Goal: Task Accomplishment & Management: Manage account settings

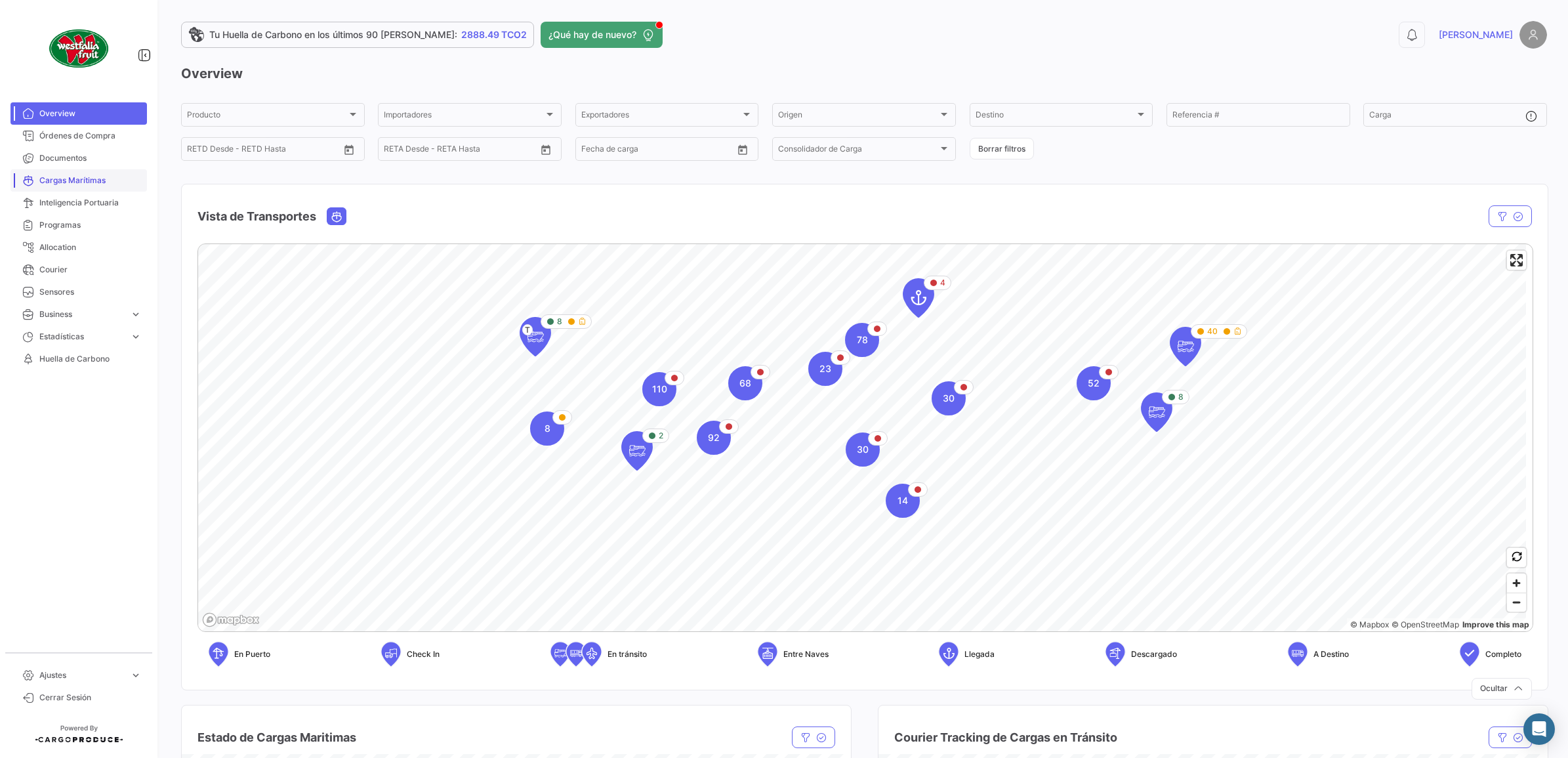
click at [115, 182] on span "Cargas Marítimas" at bounding box center [91, 180] width 102 height 11
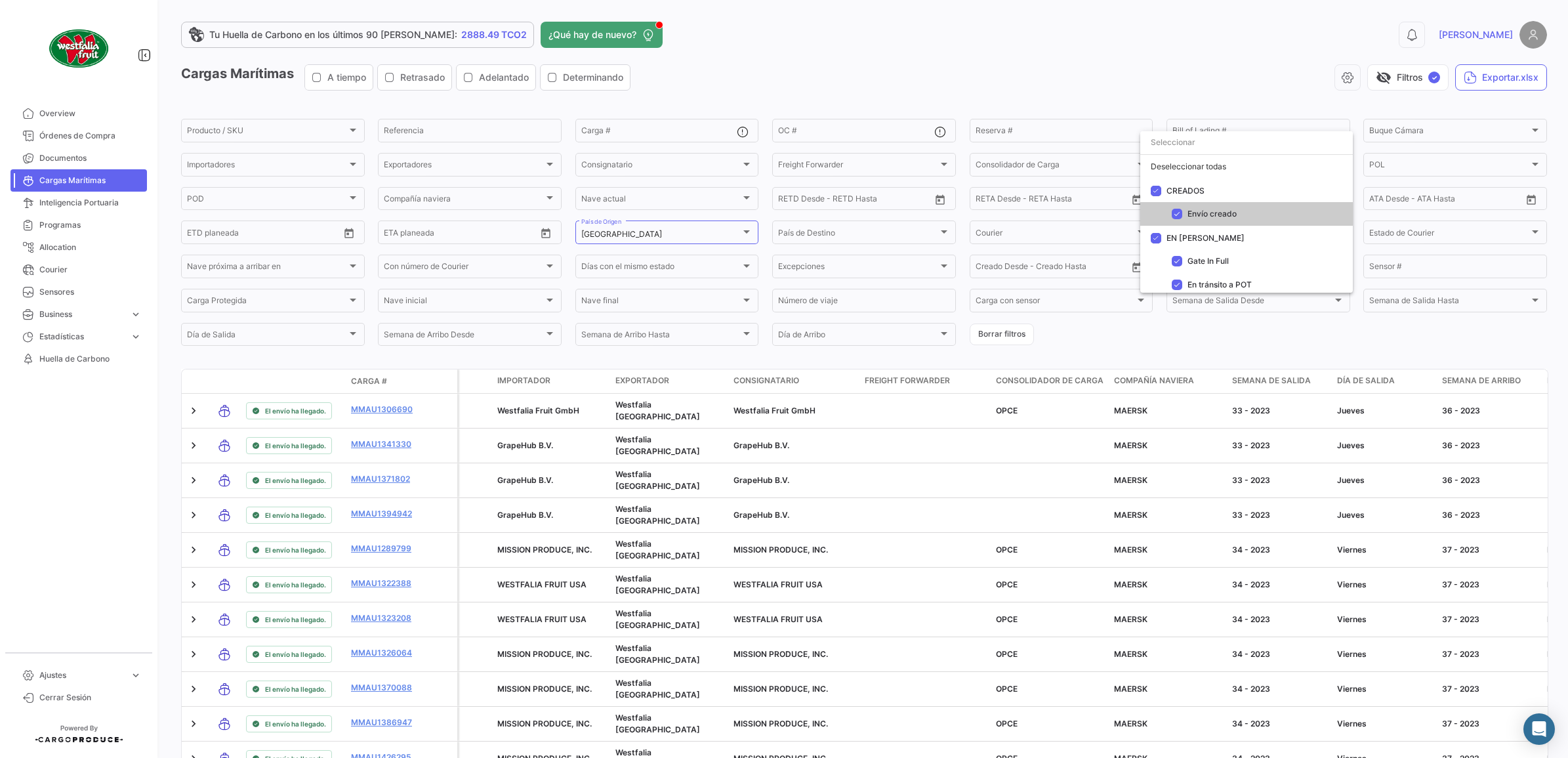
click at [1211, 97] on div at bounding box center [784, 379] width 1568 height 758
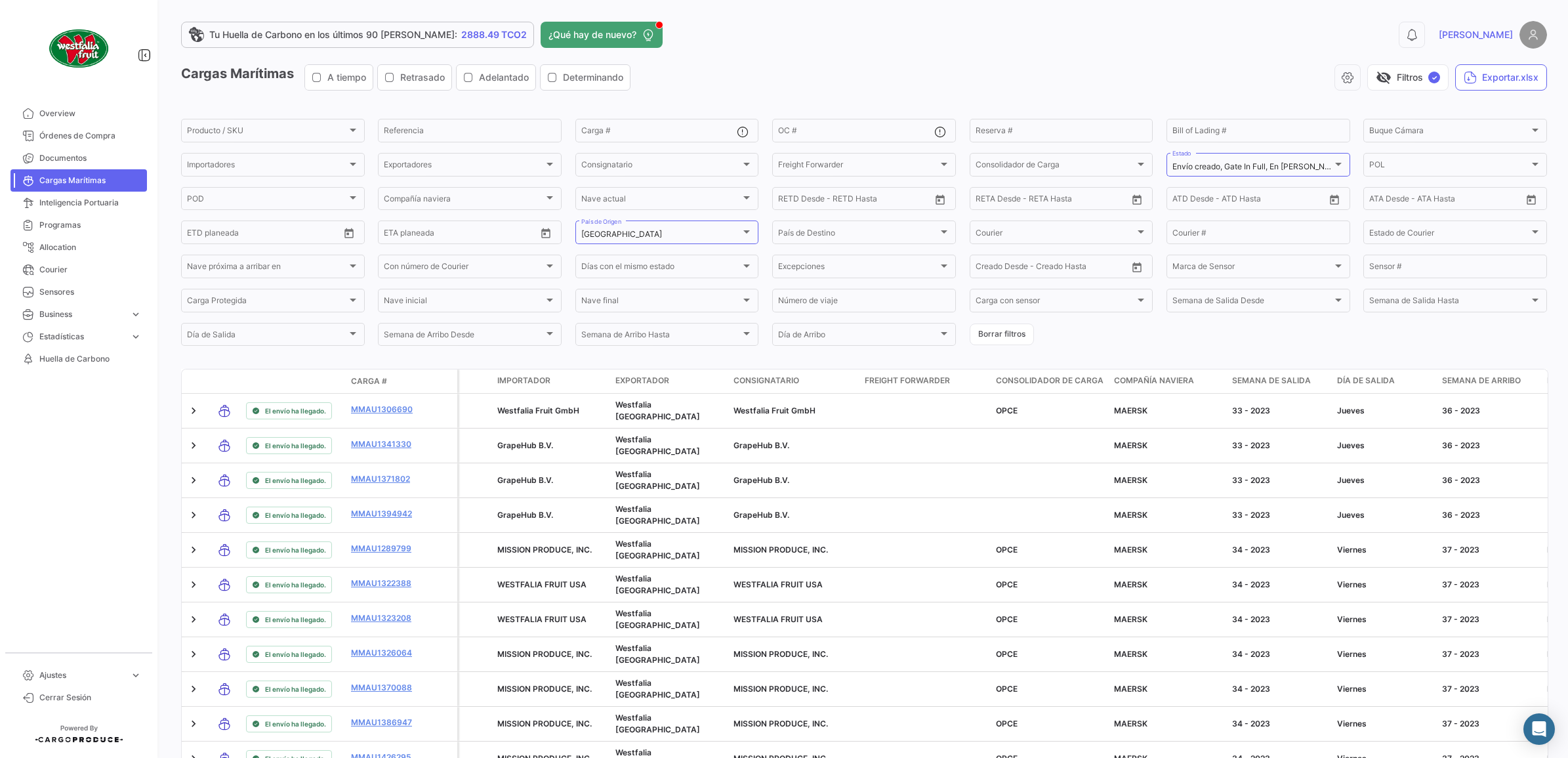
click at [831, 73] on div "visibility_off Filtros ✓ Exportar.xlsx" at bounding box center [1094, 77] width 906 height 26
click at [1483, 74] on button "Exportar.xlsx" at bounding box center [1502, 77] width 92 height 26
click at [1521, 70] on button "Exportar.xlsx" at bounding box center [1502, 77] width 92 height 26
click at [1178, 40] on div "0 [PERSON_NAME]" at bounding box center [1240, 34] width 615 height 28
click at [1465, 34] on div "0 [PERSON_NAME]" at bounding box center [1240, 34] width 615 height 28
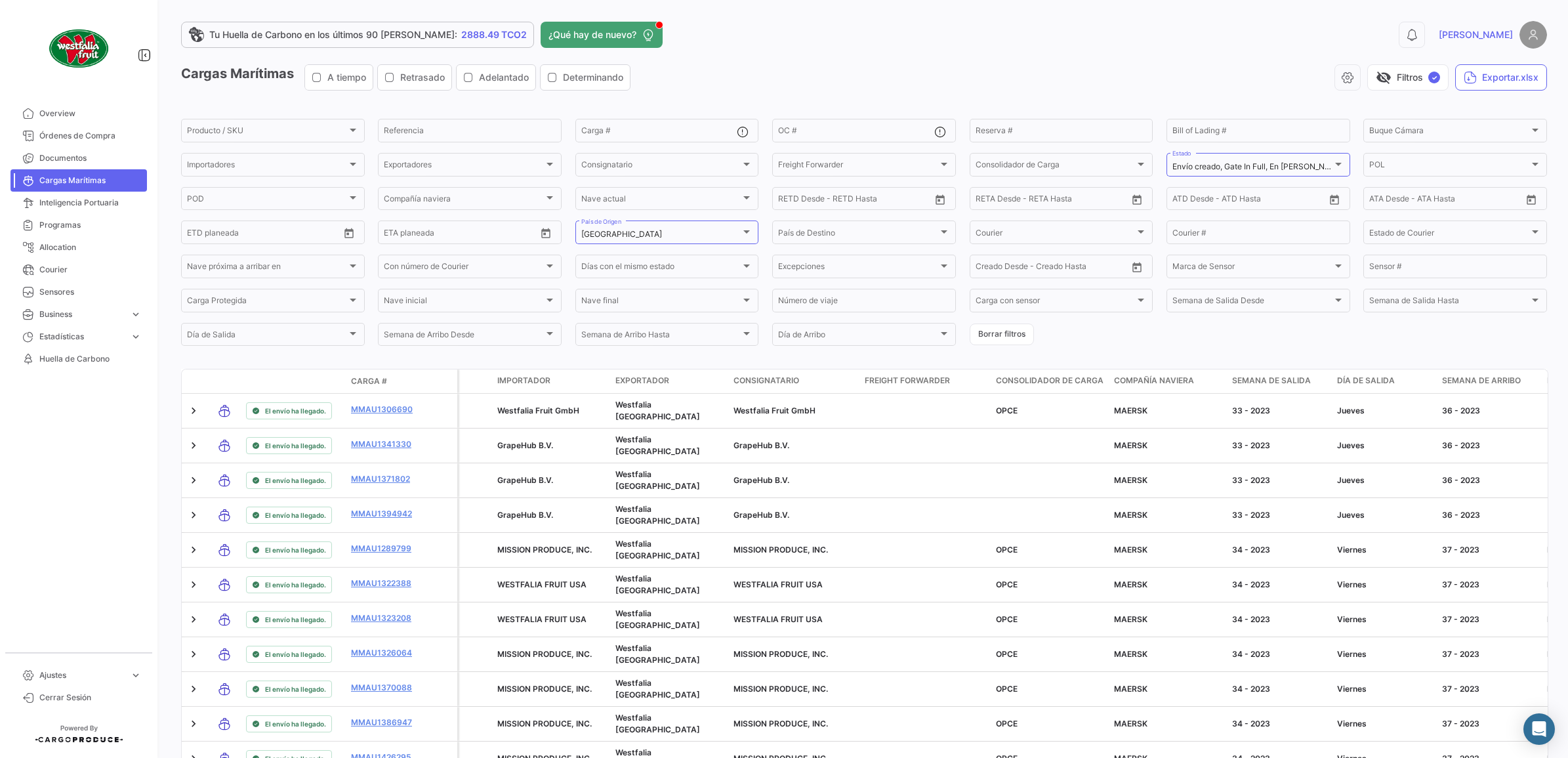
click at [1485, 31] on span "[PERSON_NAME]" at bounding box center [1476, 34] width 74 height 13
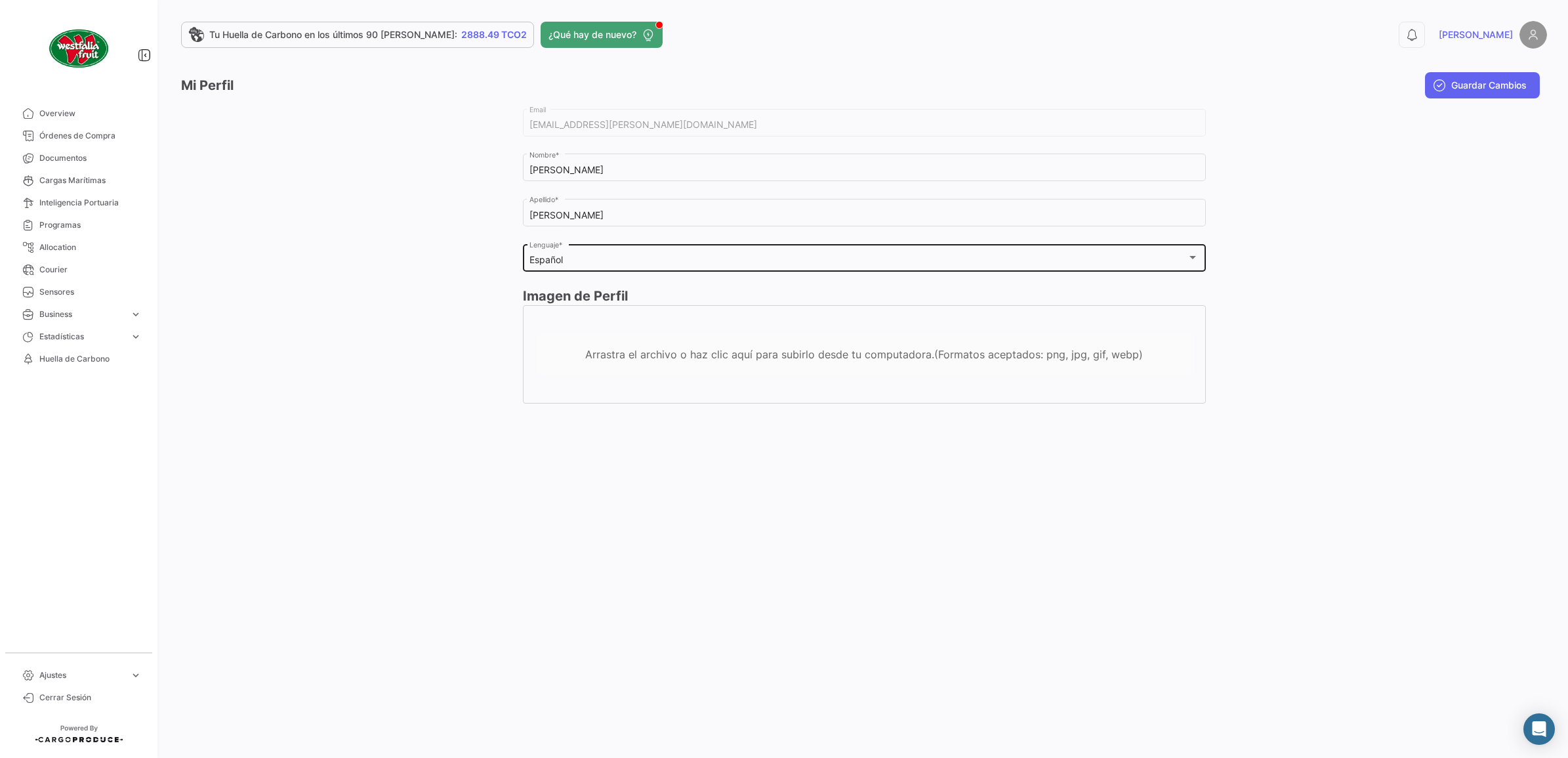
click at [619, 264] on div "Español" at bounding box center [858, 260] width 658 height 11
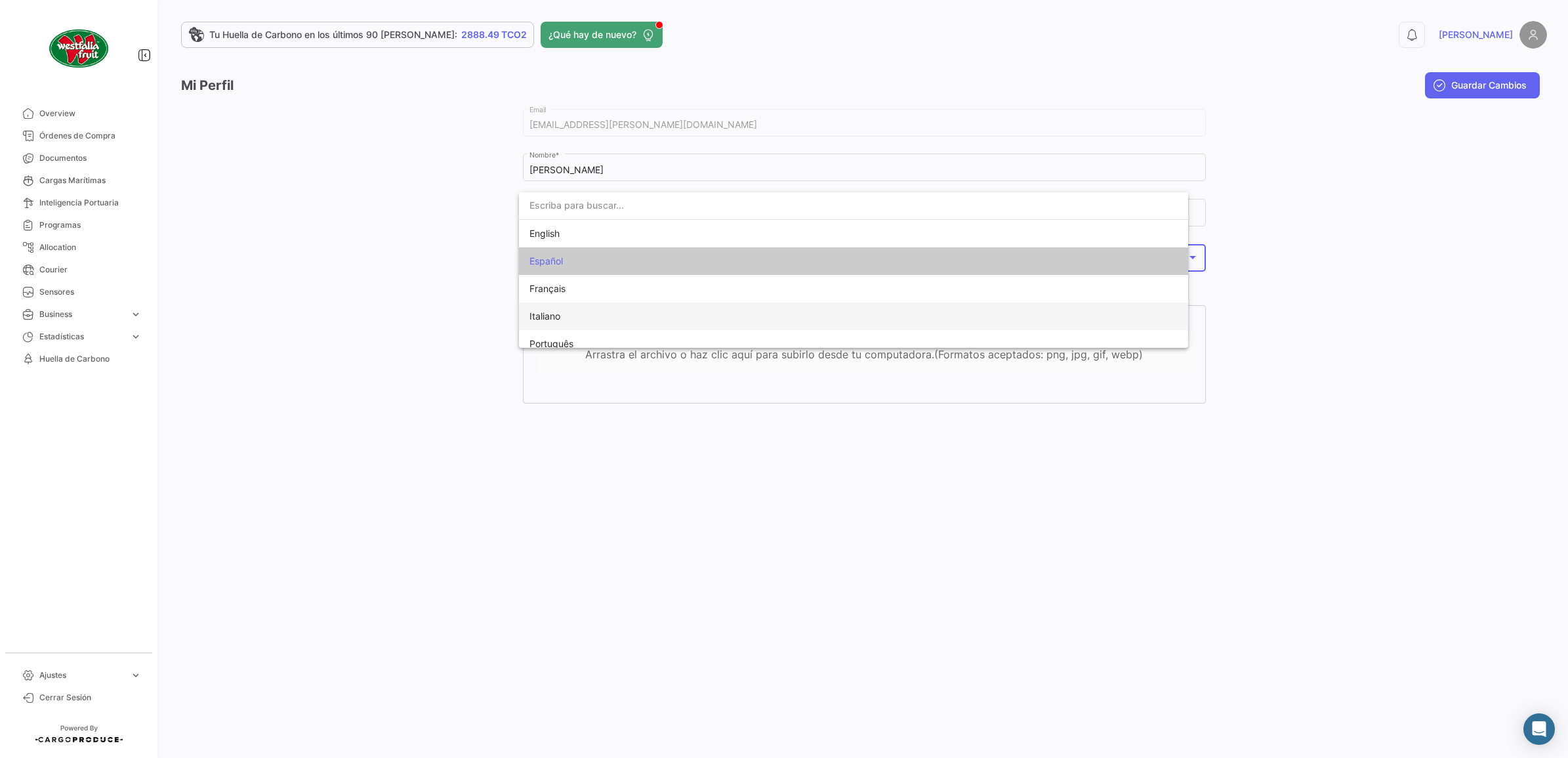
scroll to position [10, 0]
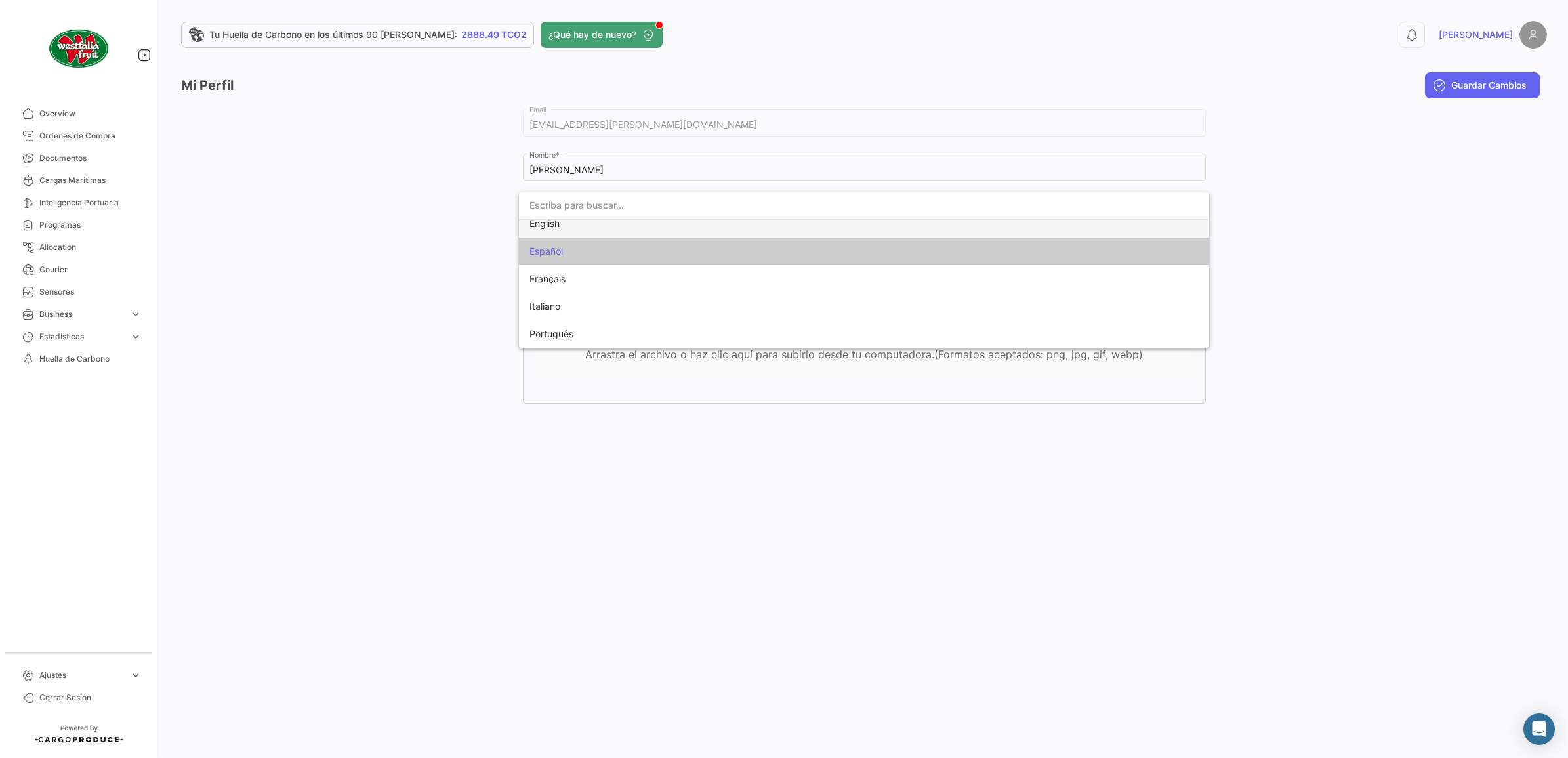
click at [605, 225] on span "English" at bounding box center [621, 224] width 184 height 28
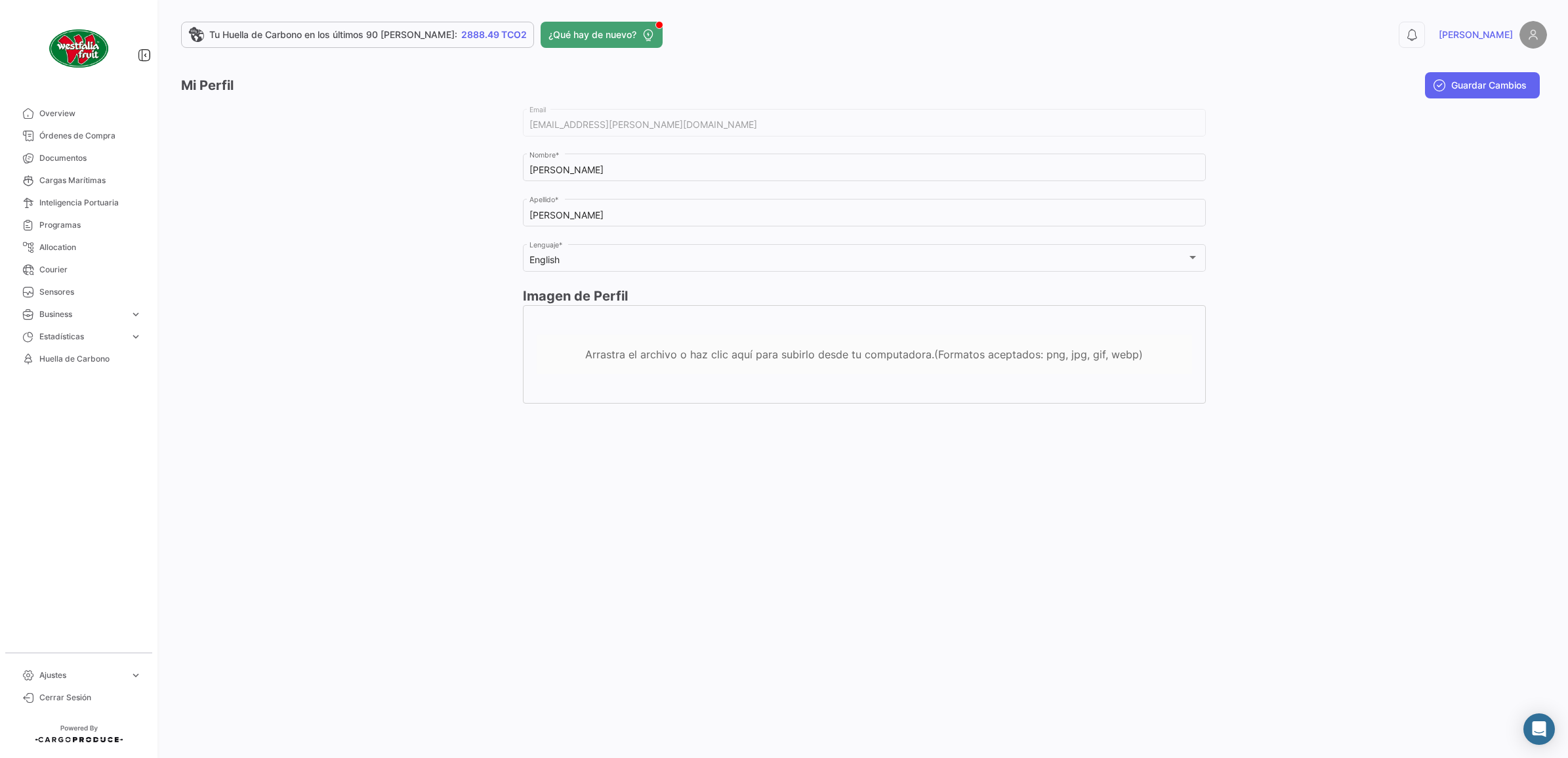
click at [325, 258] on div at bounding box center [352, 261] width 342 height 310
click at [1464, 79] on span "Guardar Cambios" at bounding box center [1489, 85] width 76 height 13
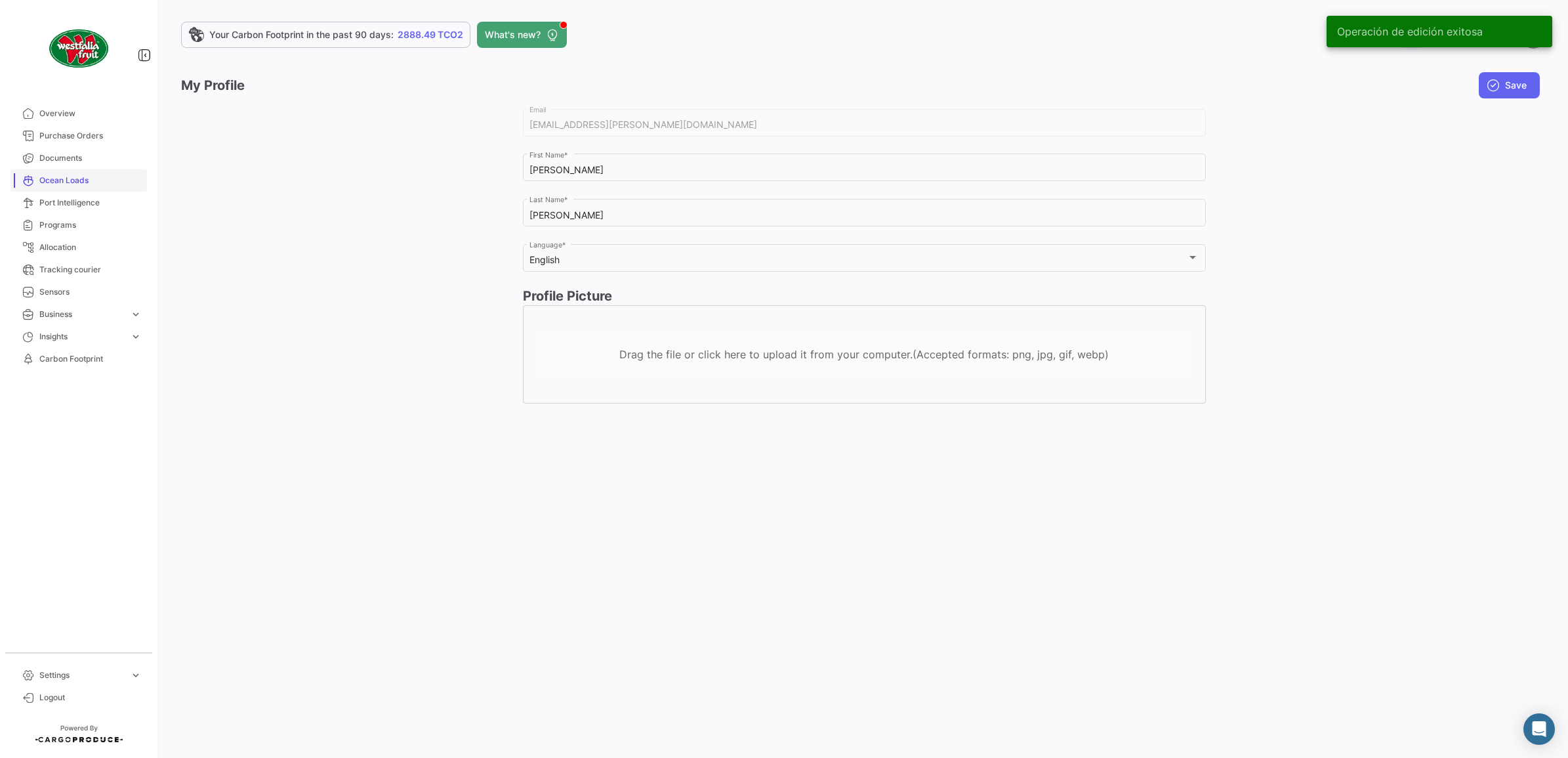
click at [95, 170] on link "Ocean Loads" at bounding box center [79, 180] width 137 height 22
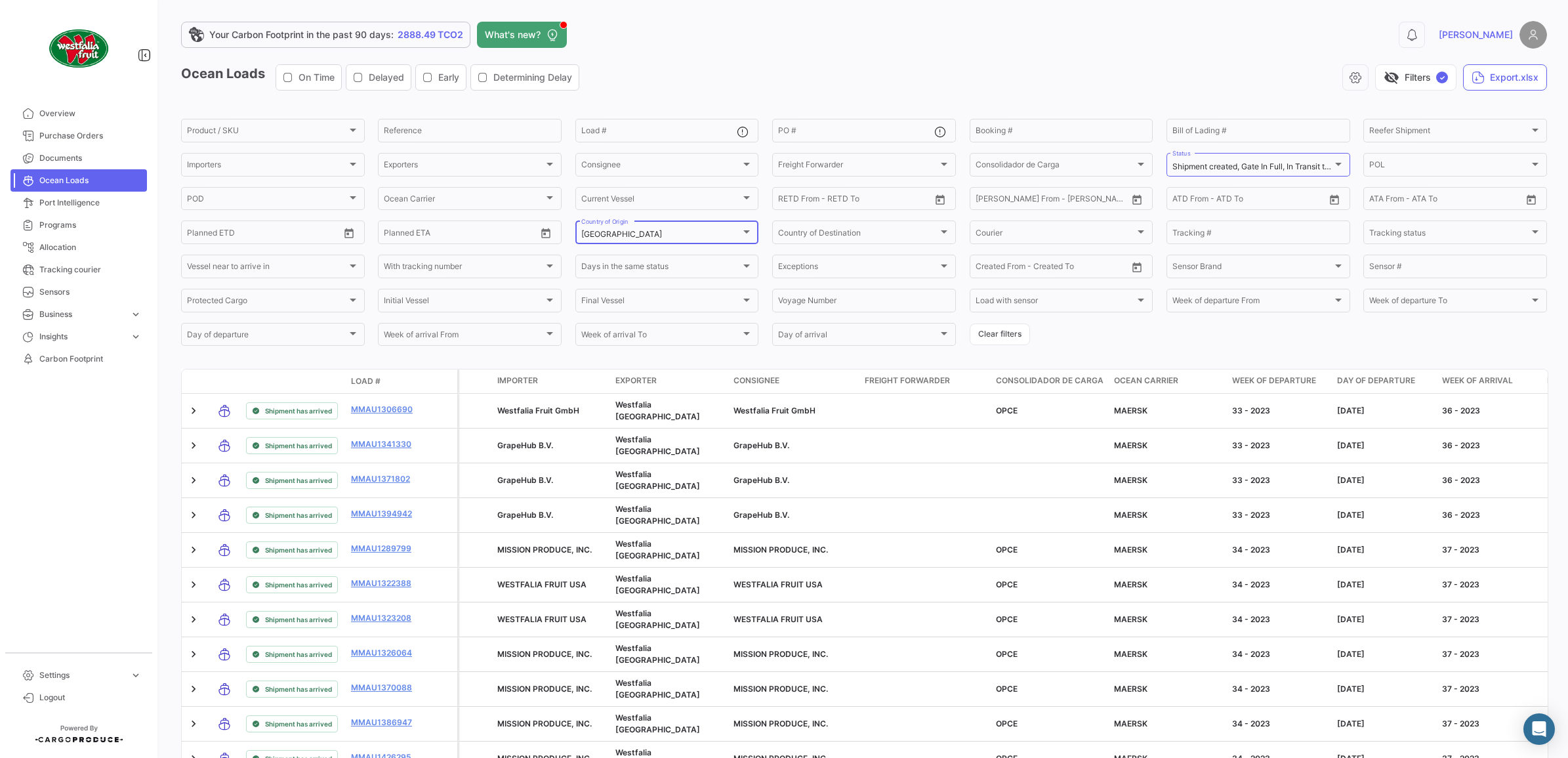
click at [689, 232] on div "[GEOGRAPHIC_DATA]" at bounding box center [661, 235] width 160 height 9
click at [633, 217] on div "Select All" at bounding box center [665, 210] width 226 height 24
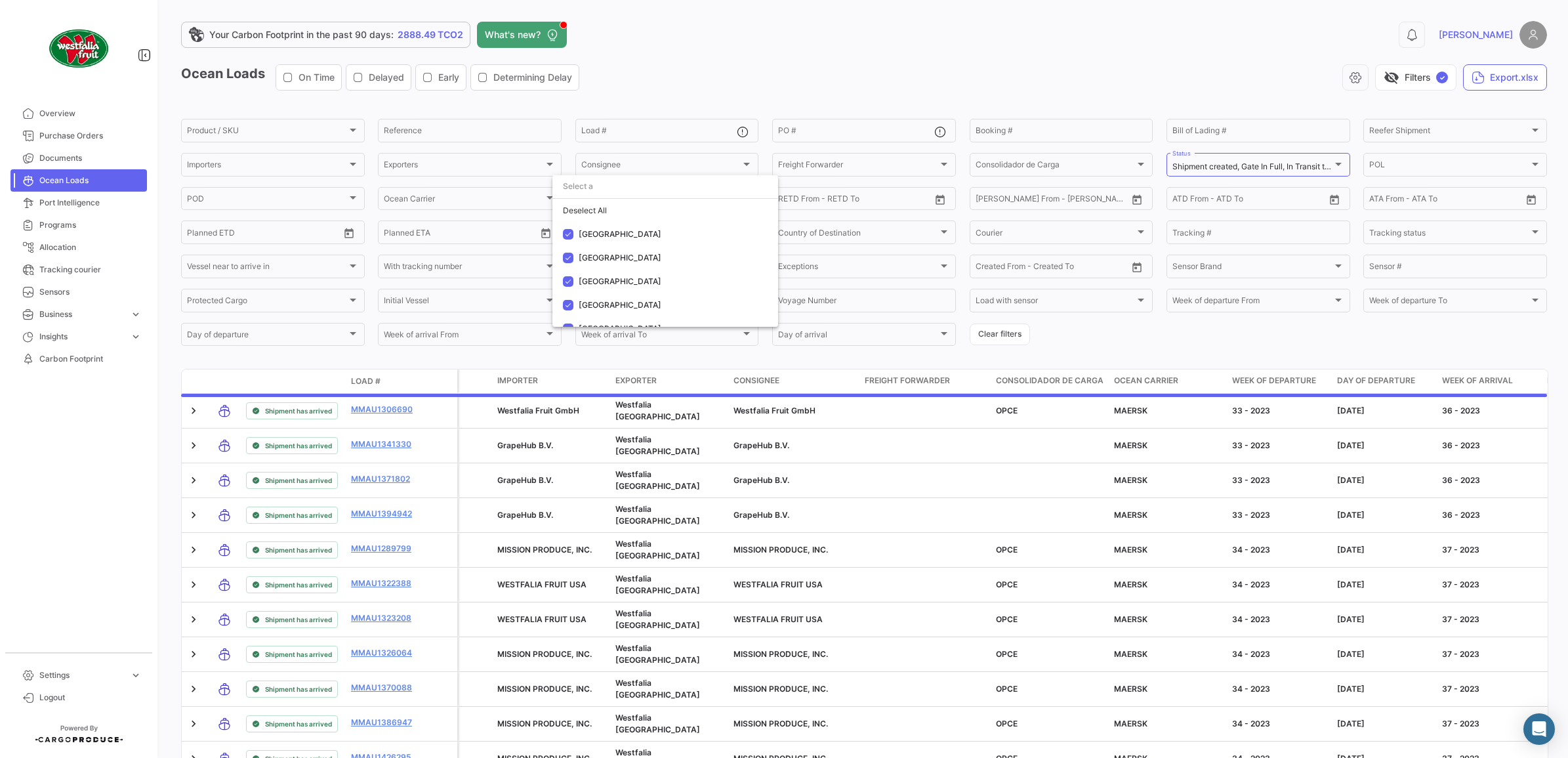
click at [768, 67] on div at bounding box center [784, 379] width 1568 height 758
click at [1321, 160] on div "Shipment created, Gate In Full, In Transit to POT, Vessel arrival at POT, In Tr…" at bounding box center [1258, 164] width 172 height 26
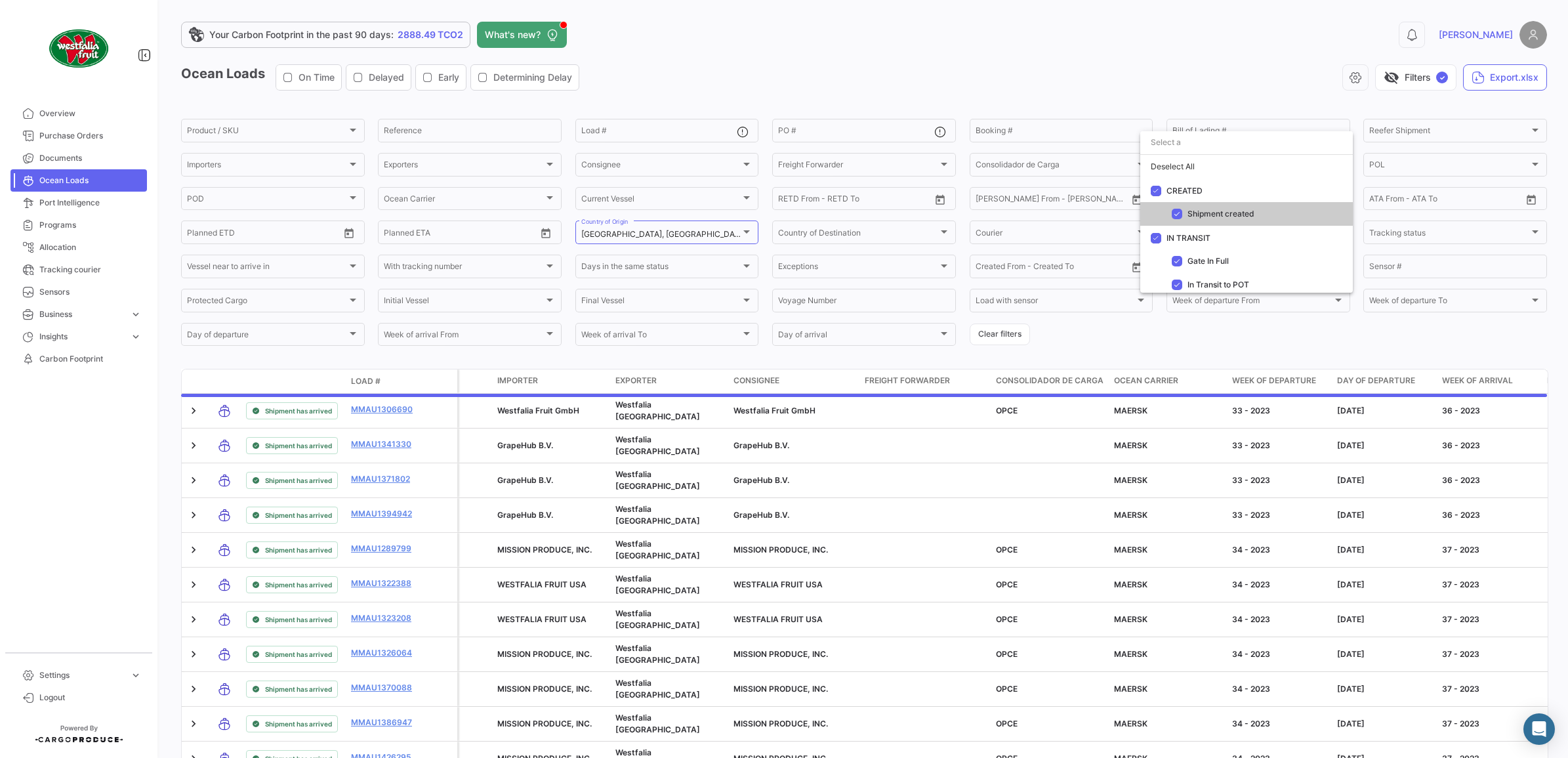
click at [1027, 34] on div at bounding box center [784, 379] width 1568 height 758
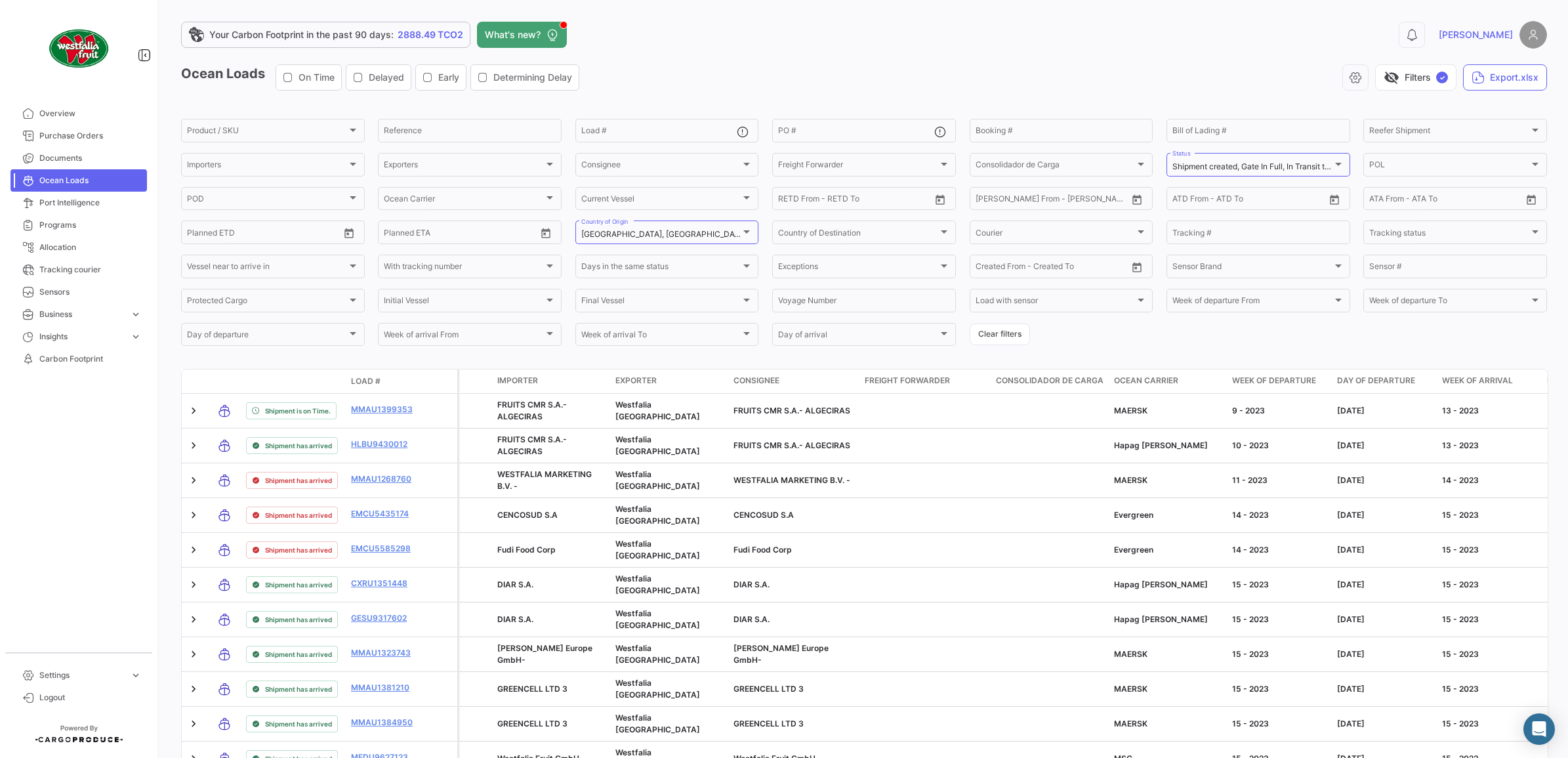
click at [1056, 34] on div "0 [PERSON_NAME]" at bounding box center [1240, 34] width 615 height 28
click at [1496, 76] on button "Export.xlsx" at bounding box center [1505, 77] width 84 height 26
